Goal: Navigation & Orientation: Find specific page/section

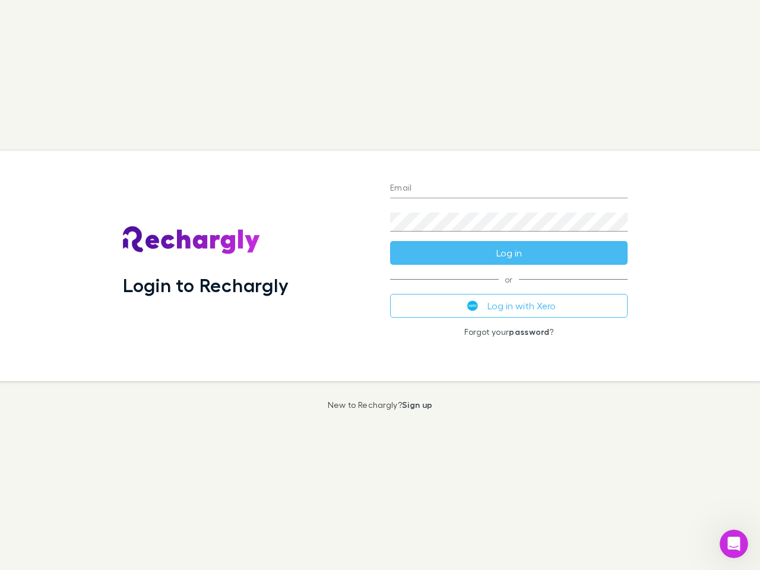
click at [380, 285] on div "Login to Rechargly" at bounding box center [246, 266] width 267 height 230
click at [509, 189] on input "Email" at bounding box center [509, 188] width 238 height 19
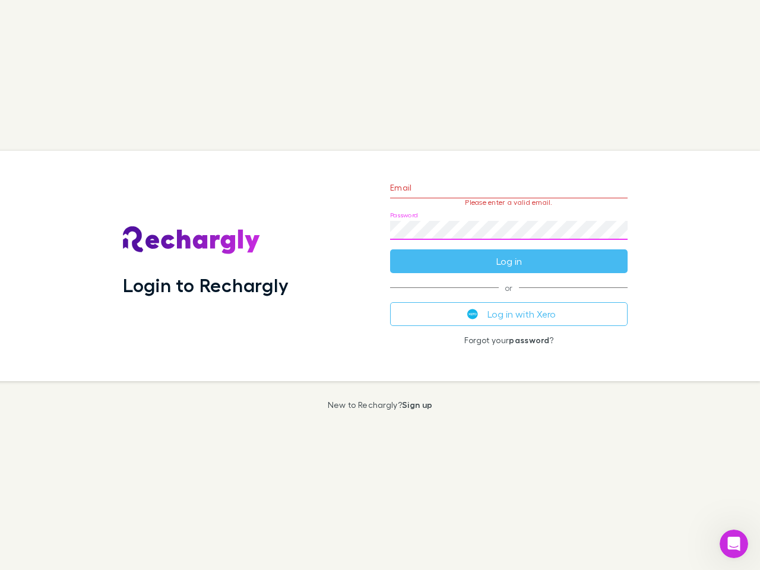
click at [509, 253] on form "Email Please enter a valid email. Password Log in" at bounding box center [509, 221] width 238 height 103
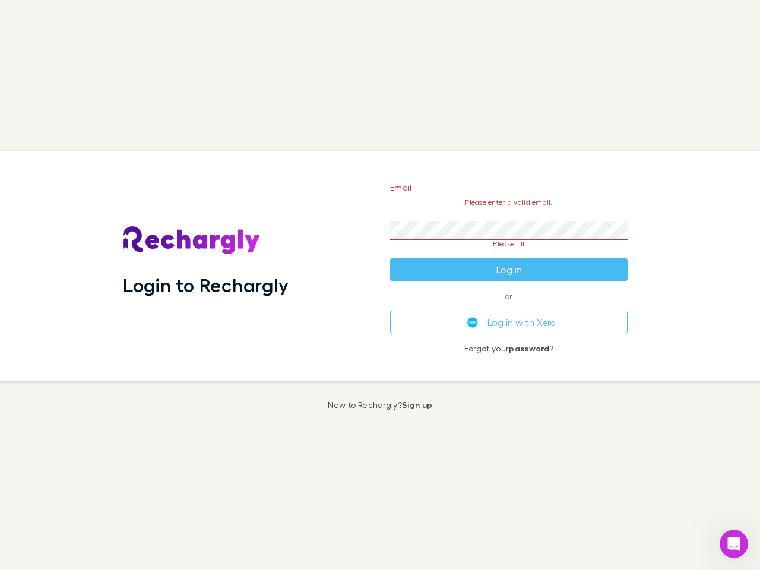
click at [509, 306] on div "Email Please enter a valid email. Password Please fill Log in or Log in with Xe…" at bounding box center [509, 266] width 257 height 230
click at [734, 544] on icon "Open Intercom Messenger" at bounding box center [735, 545] width 20 height 20
